Goal: Navigation & Orientation: Find specific page/section

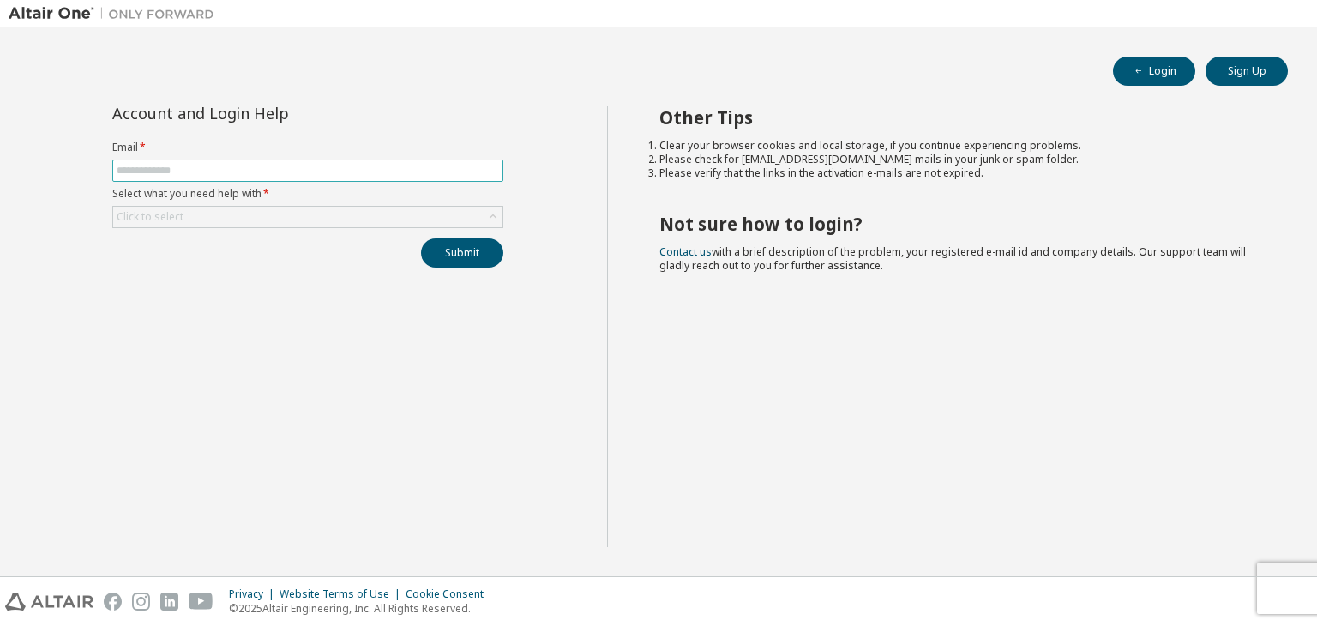
click at [288, 173] on input "text" at bounding box center [308, 171] width 382 height 14
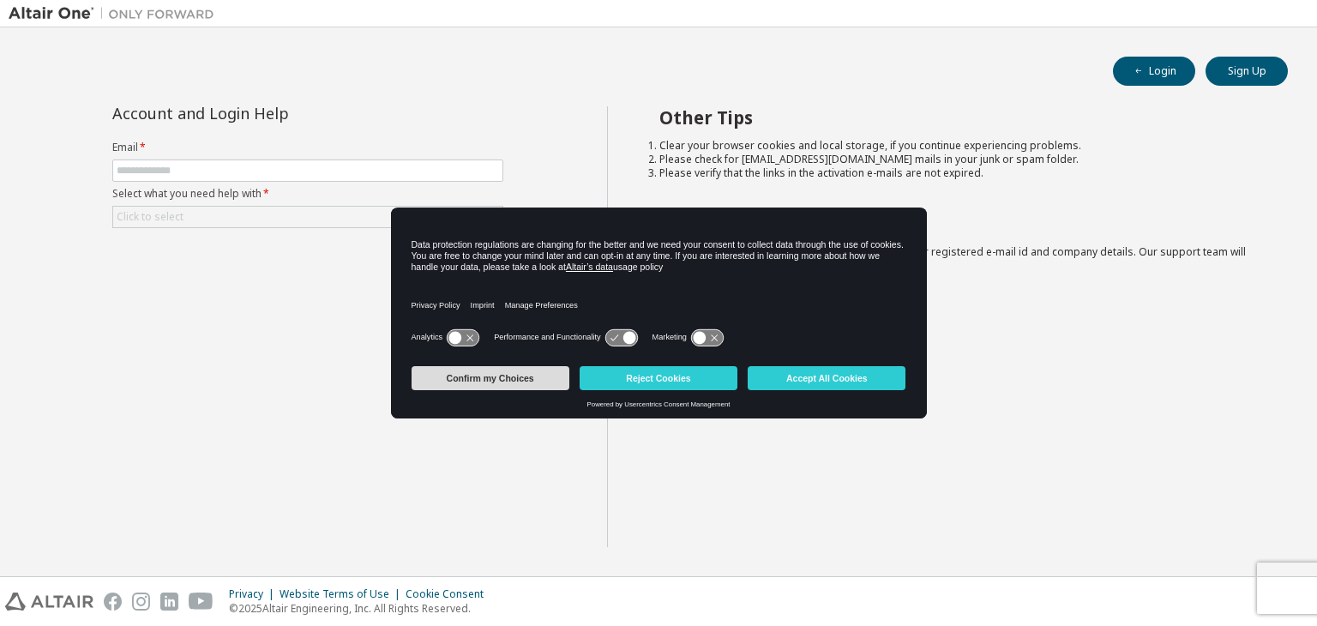
click at [437, 381] on button "Confirm my Choices" at bounding box center [490, 378] width 158 height 24
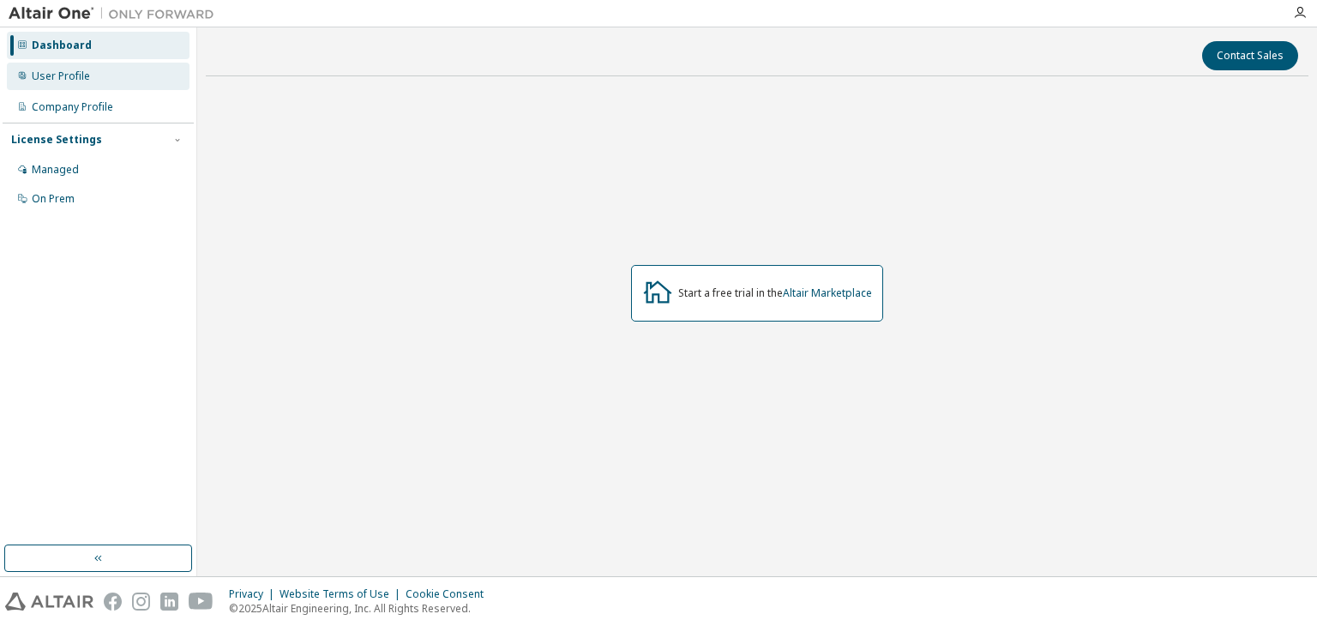
click at [55, 76] on div "User Profile" at bounding box center [61, 76] width 58 height 14
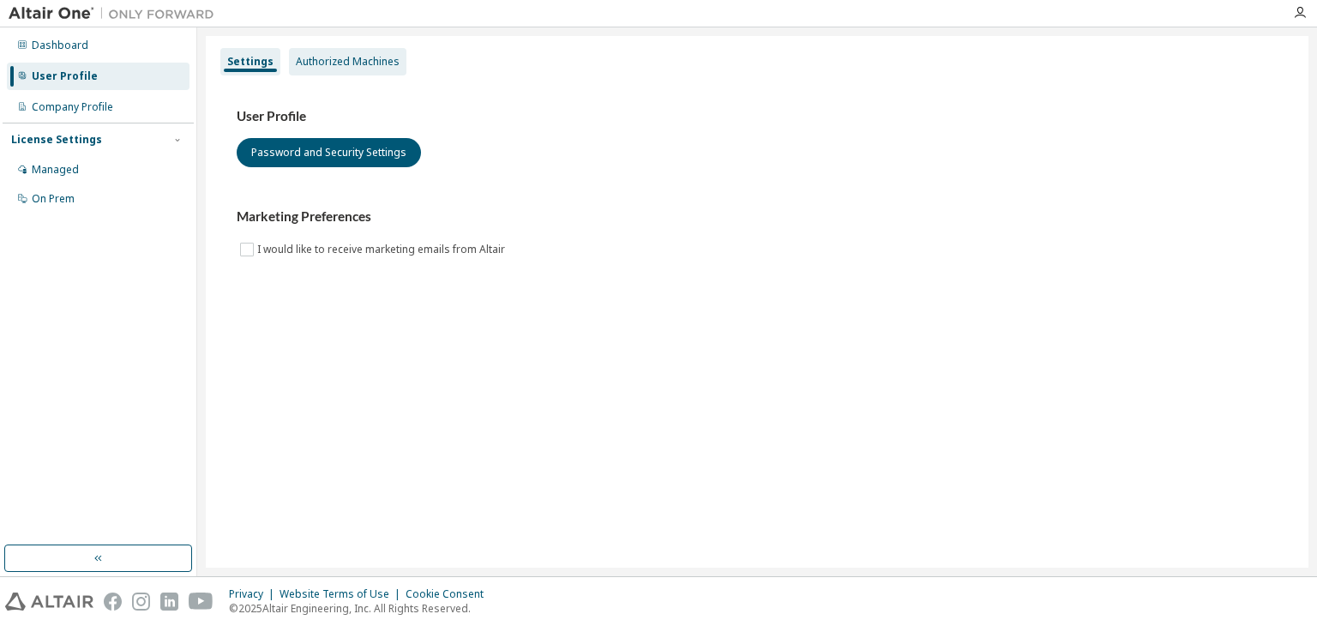
click at [299, 55] on div "Authorized Machines" at bounding box center [348, 62] width 104 height 14
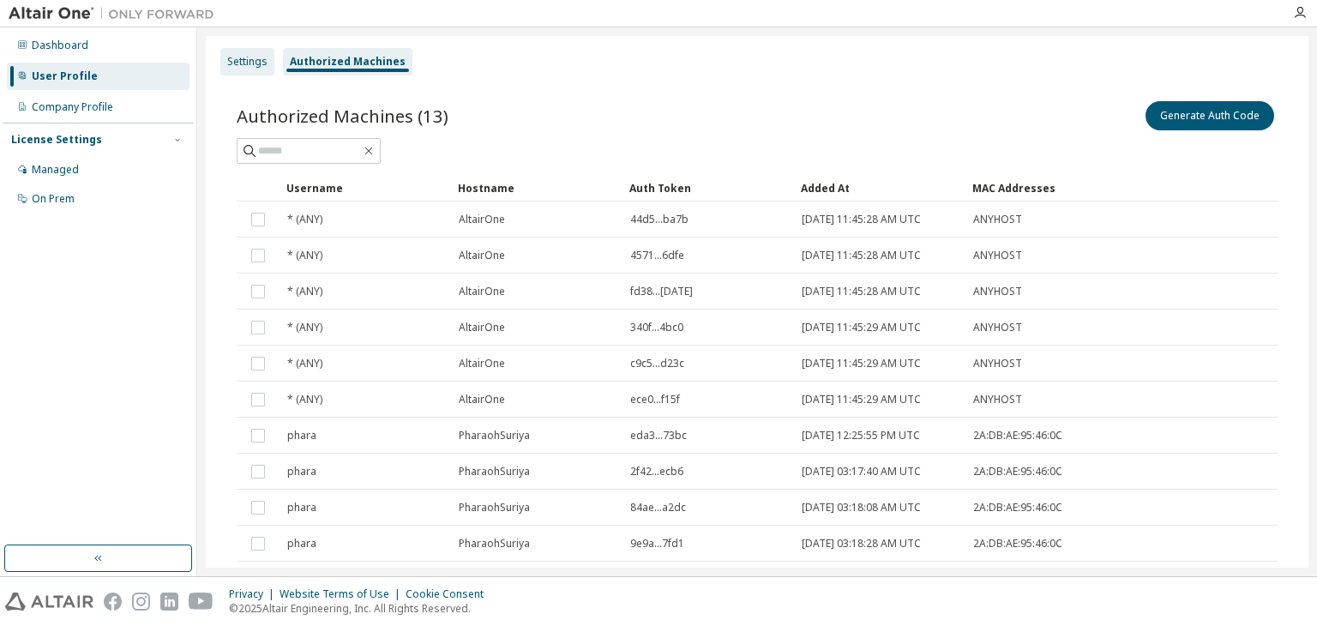
click at [267, 60] on div "Settings" at bounding box center [247, 61] width 54 height 27
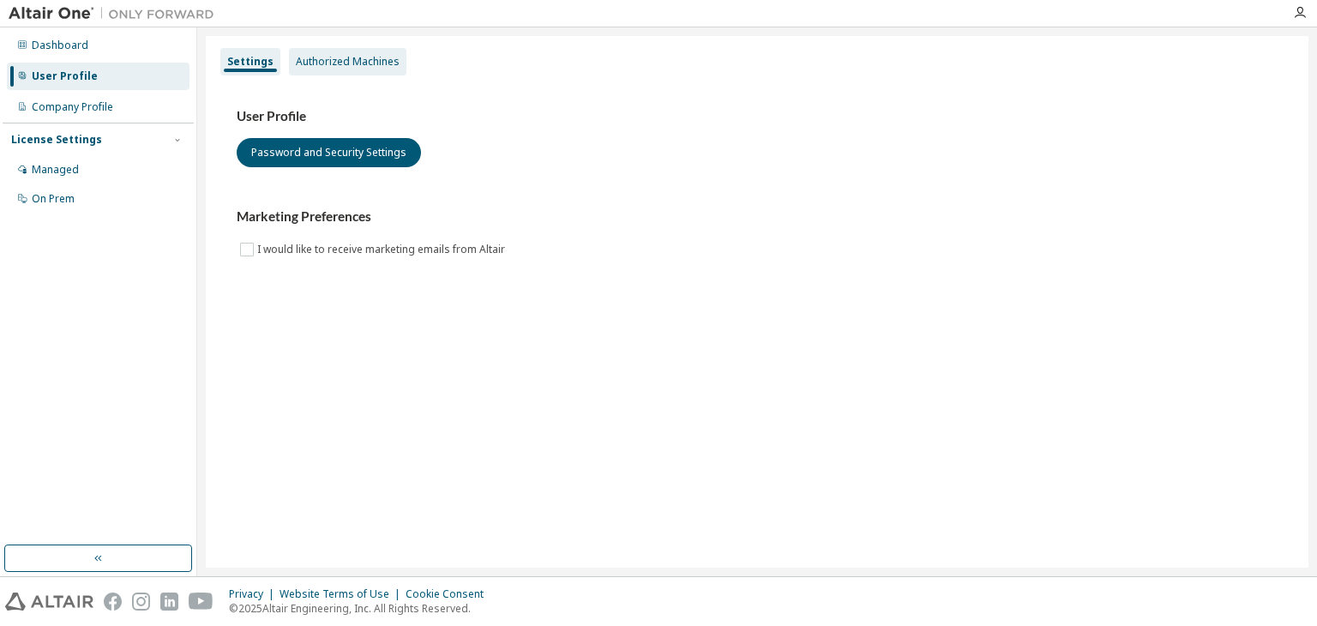
click at [315, 58] on div "Authorized Machines" at bounding box center [348, 62] width 104 height 14
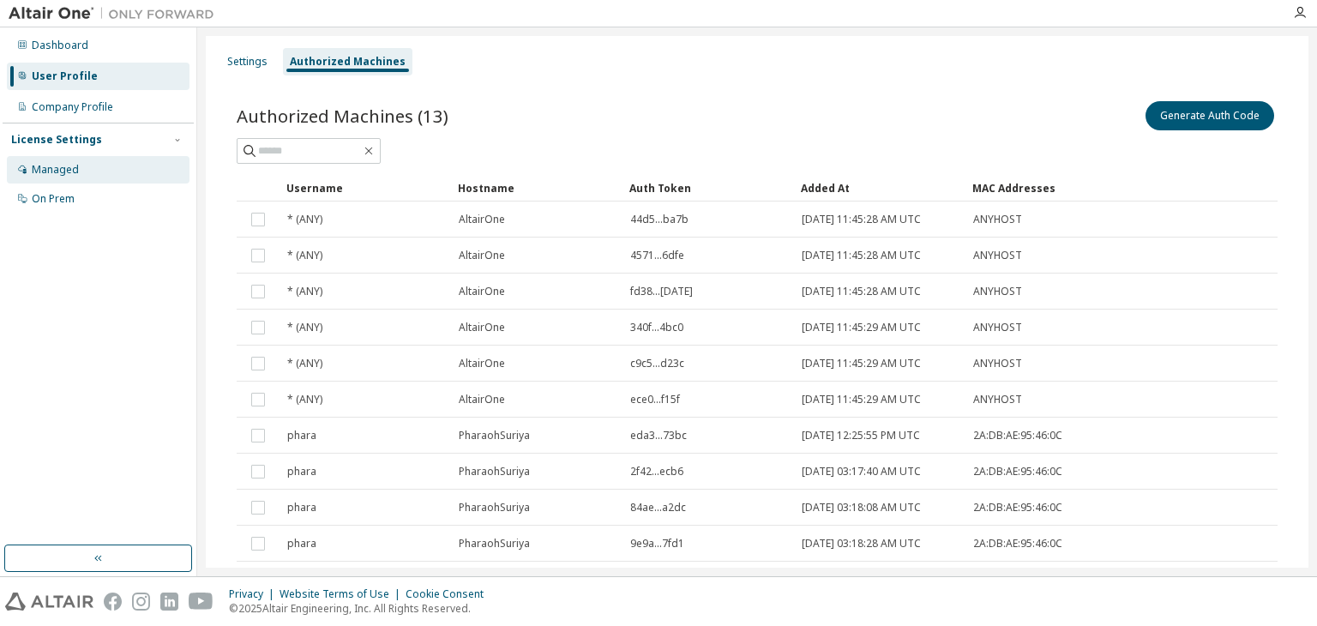
click at [111, 174] on div "Managed" at bounding box center [98, 169] width 183 height 27
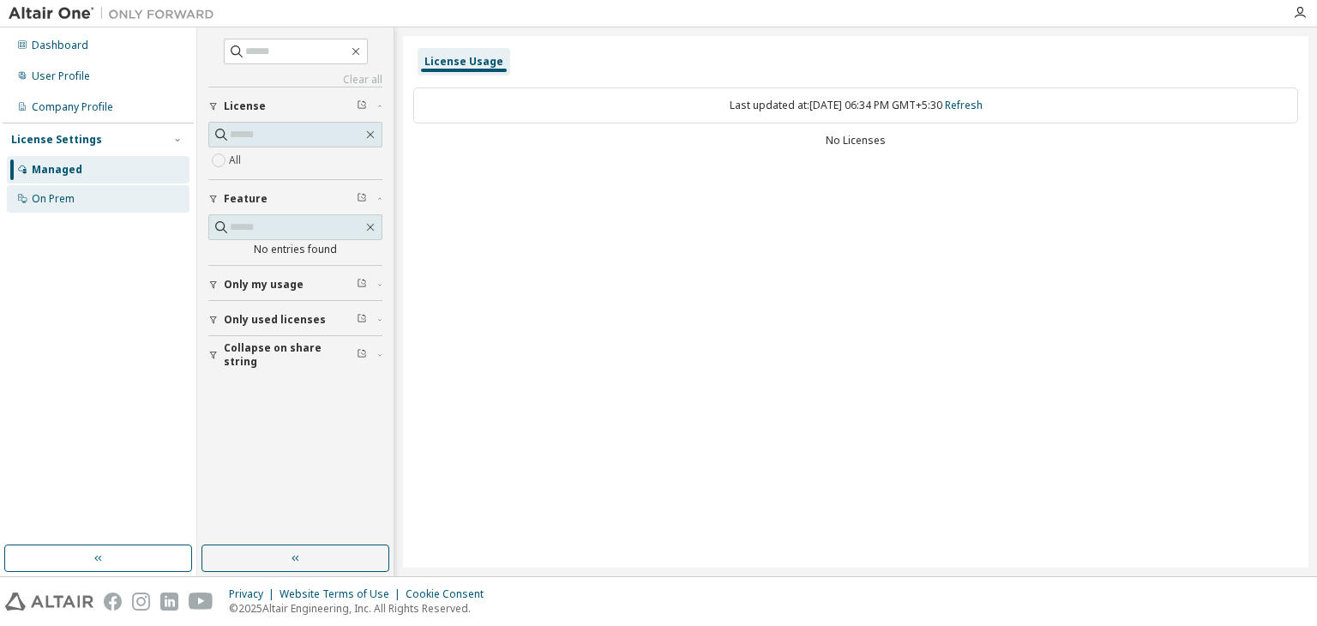
click at [68, 202] on div "On Prem" at bounding box center [53, 199] width 43 height 14
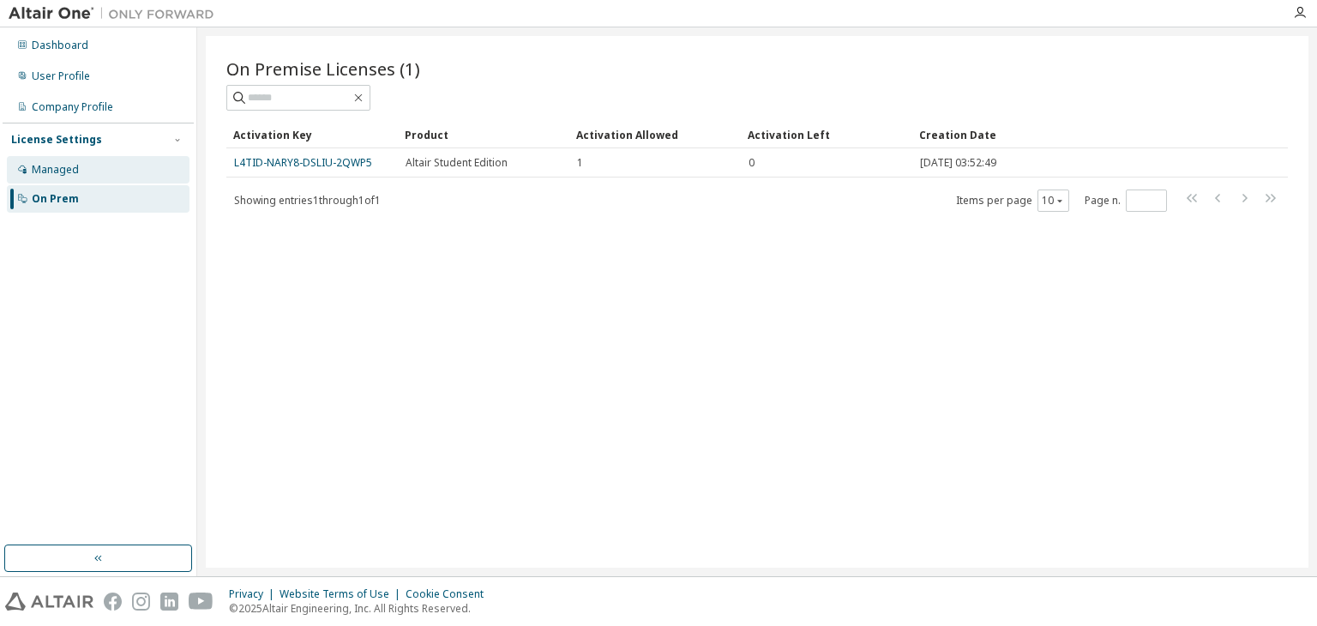
click at [84, 164] on div "Managed" at bounding box center [98, 169] width 183 height 27
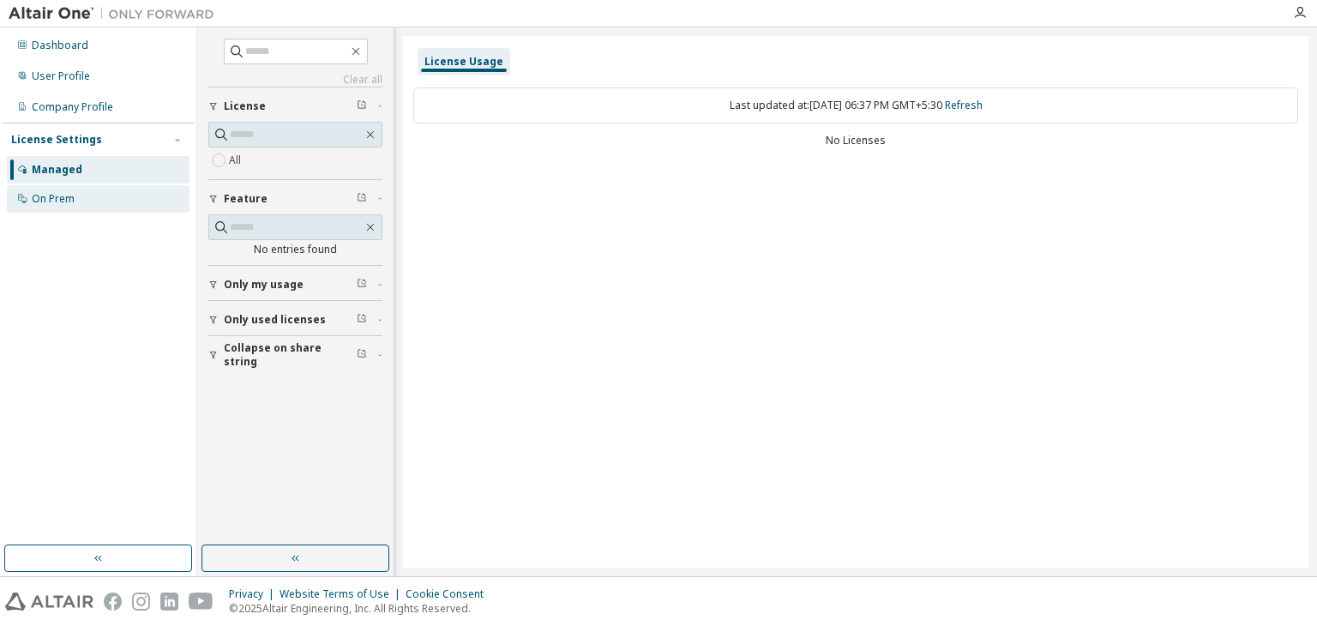
click at [93, 194] on div "On Prem" at bounding box center [98, 198] width 183 height 27
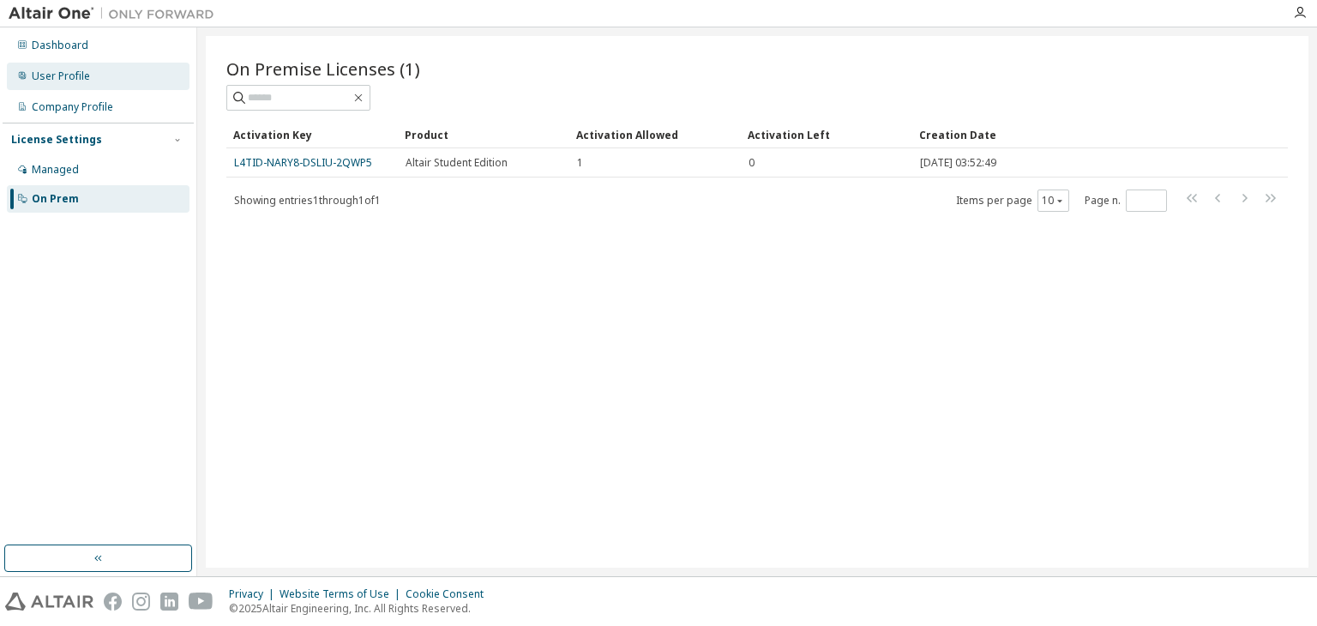
click at [62, 73] on div "User Profile" at bounding box center [61, 76] width 58 height 14
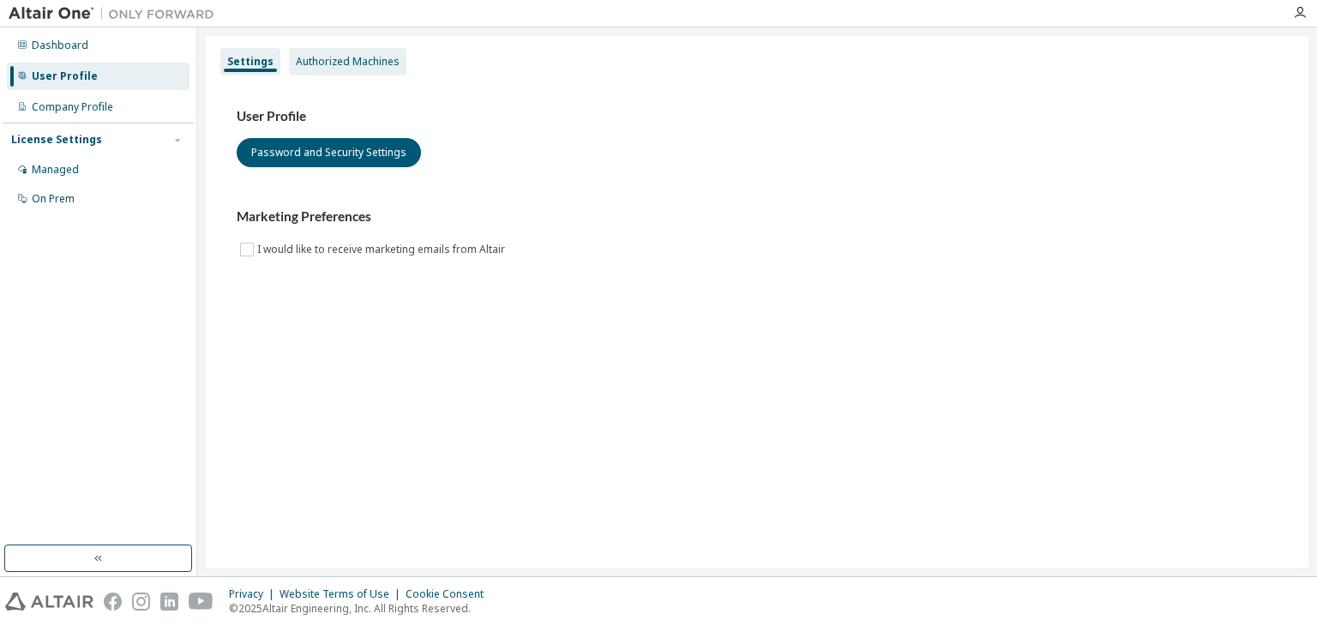
click at [333, 59] on div "Authorized Machines" at bounding box center [348, 62] width 104 height 14
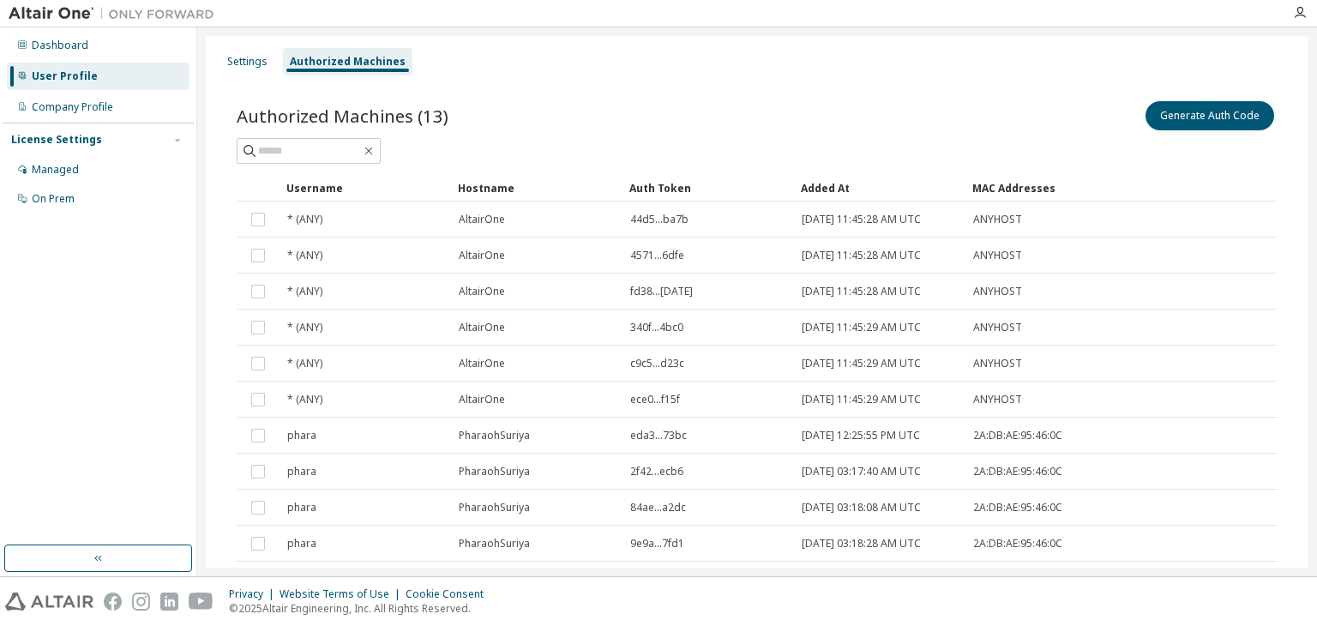
click at [58, 213] on div "License Settings Managed On Prem" at bounding box center [98, 169] width 191 height 92
click at [55, 194] on div "On Prem" at bounding box center [53, 199] width 43 height 14
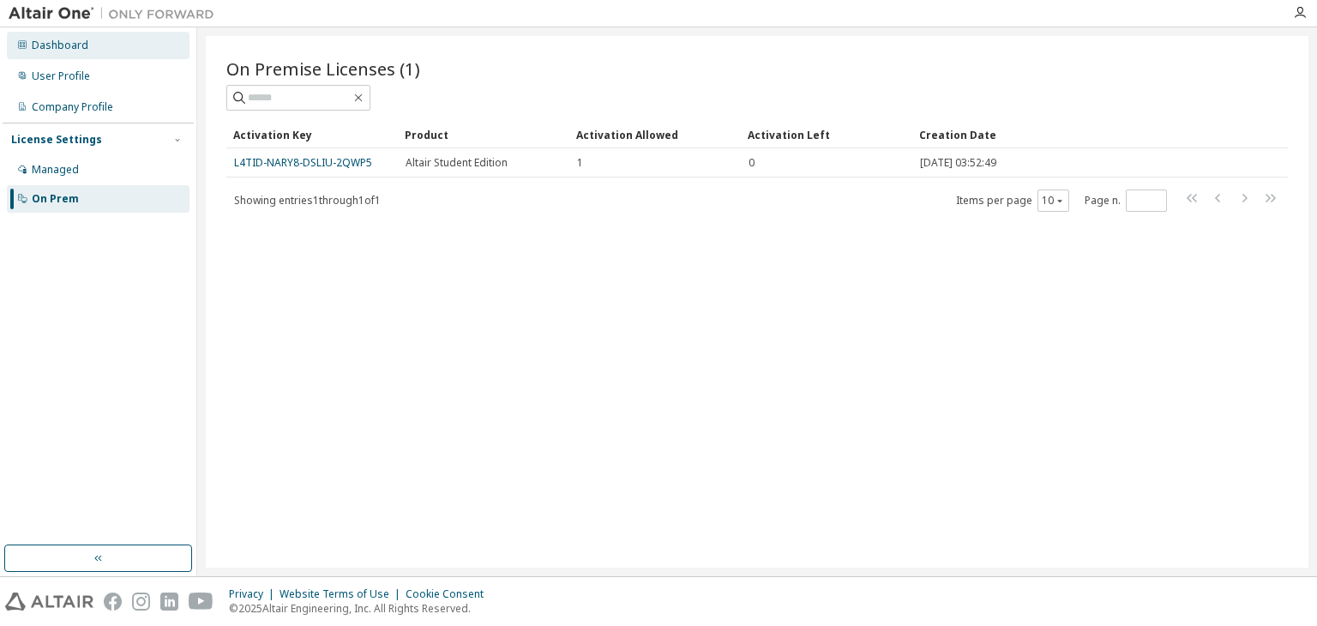
click at [91, 35] on div "Dashboard" at bounding box center [98, 45] width 183 height 27
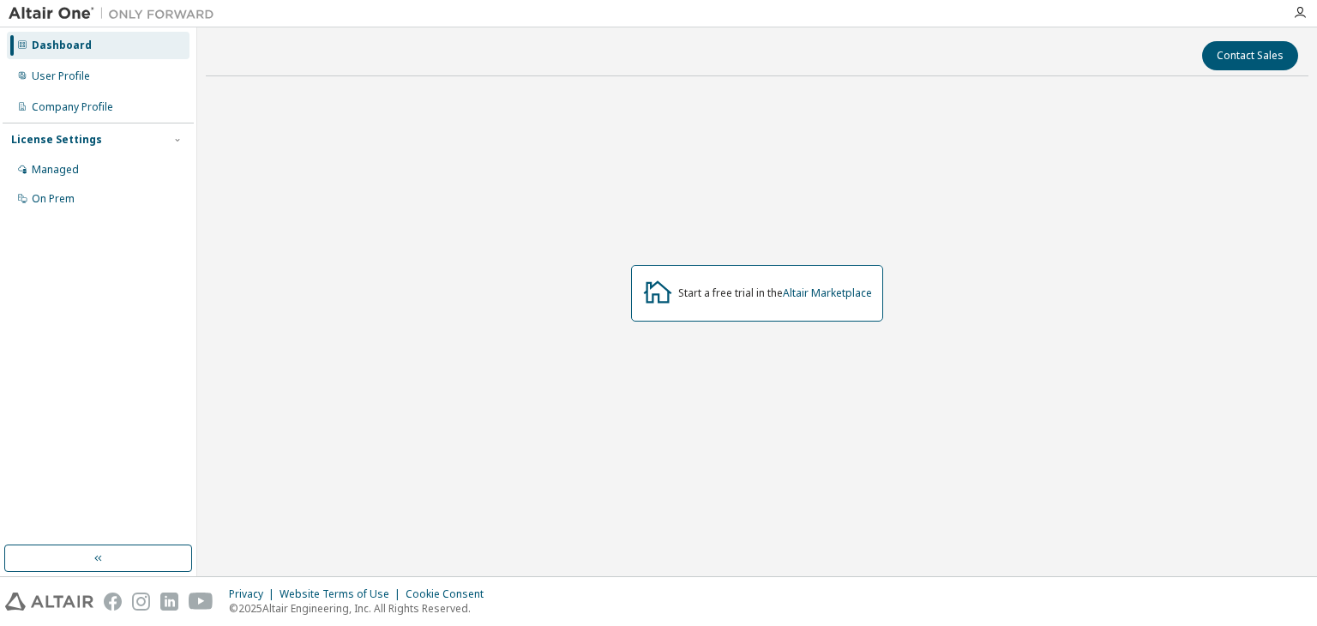
click at [141, 543] on div "Dashboard User Profile Company Profile License Settings Managed On Prem" at bounding box center [98, 301] width 197 height 549
click at [127, 558] on button "button" at bounding box center [98, 557] width 188 height 27
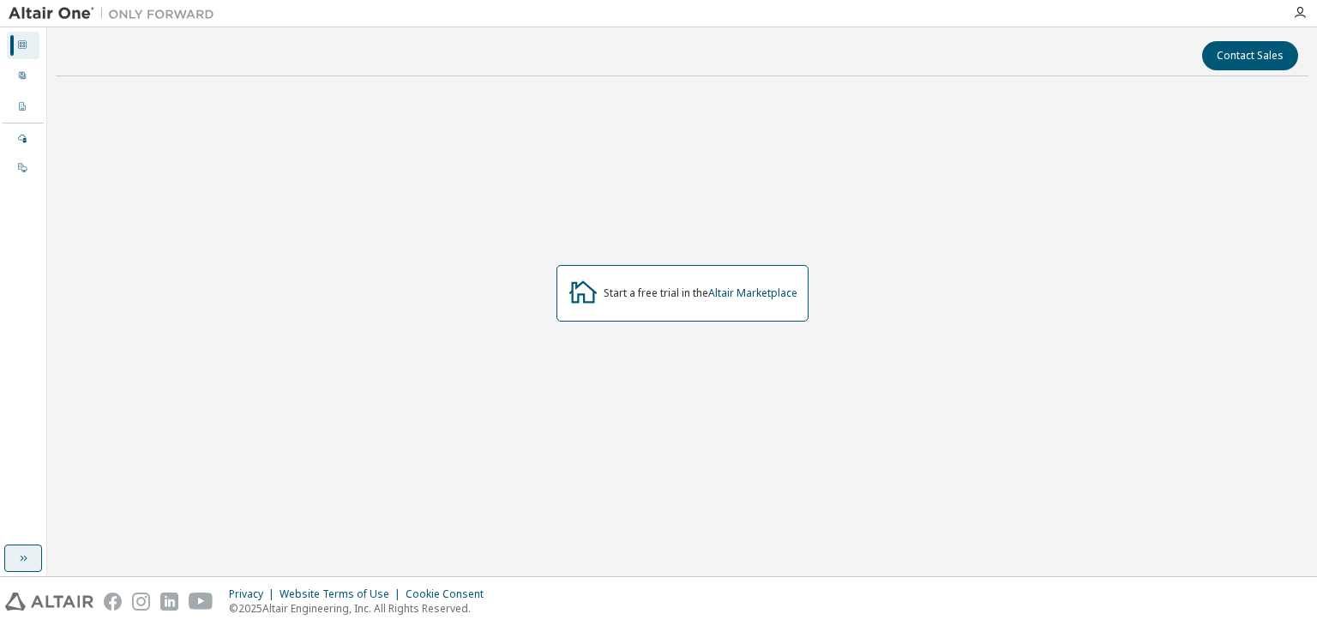
click at [20, 553] on icon "button" at bounding box center [23, 558] width 14 height 14
